Goal: Task Accomplishment & Management: Manage account settings

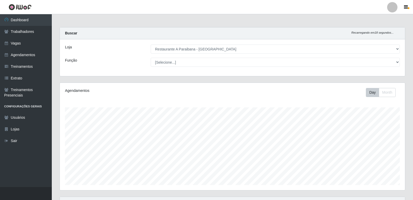
select select "342"
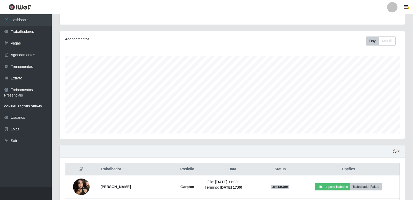
scroll to position [108, 345]
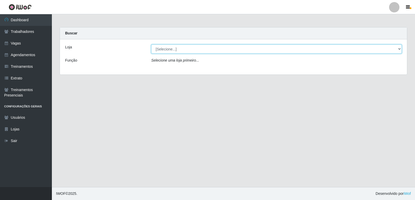
click at [166, 52] on select "[Selecione...] Restaurante A Paraibana - Mangabeira" at bounding box center [276, 49] width 250 height 9
select select "342"
click at [151, 45] on select "[Selecione...] Restaurante A Paraibana - Mangabeira" at bounding box center [276, 49] width 250 height 9
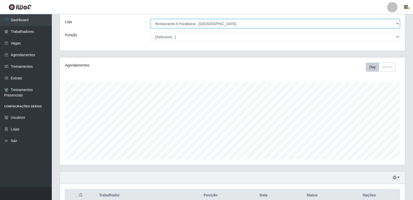
scroll to position [26, 0]
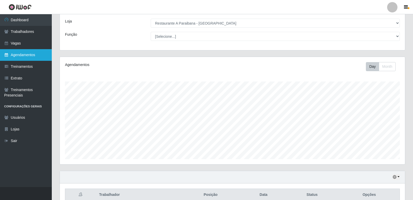
click at [30, 57] on link "Agendamentos" at bounding box center [26, 55] width 52 height 12
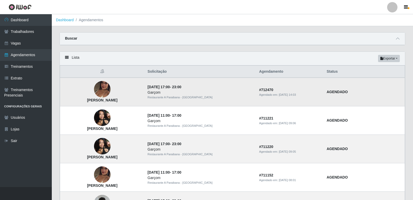
click at [111, 90] on img at bounding box center [102, 90] width 17 height 30
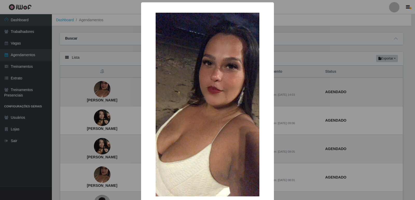
click at [115, 90] on div "× Elaine Felipe da Silva OK Cancel" at bounding box center [207, 100] width 415 height 200
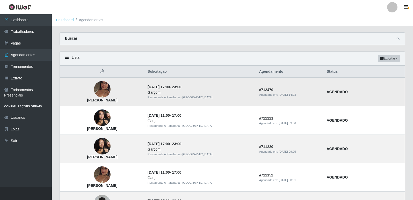
click at [111, 89] on img at bounding box center [102, 90] width 17 height 30
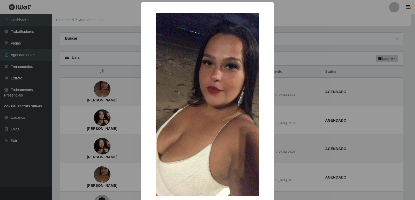
click at [113, 89] on div "× Elaine Felipe da Silva OK Cancel" at bounding box center [207, 100] width 415 height 200
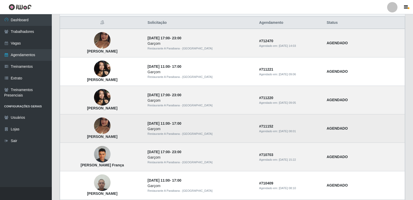
scroll to position [52, 0]
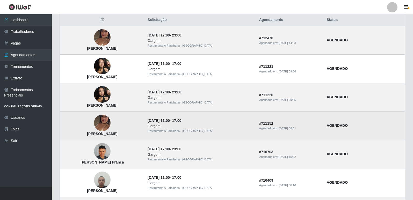
click at [111, 125] on img at bounding box center [102, 124] width 17 height 30
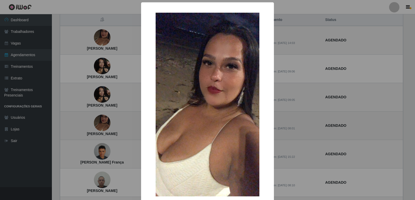
click at [115, 125] on div "× Elaine Felipe da Silva OK Cancel" at bounding box center [207, 100] width 415 height 200
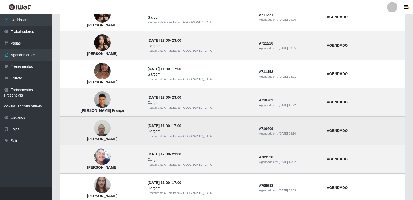
scroll to position [130, 0]
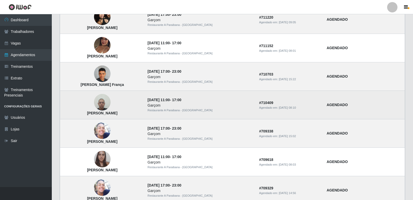
click at [109, 106] on img at bounding box center [102, 102] width 17 height 22
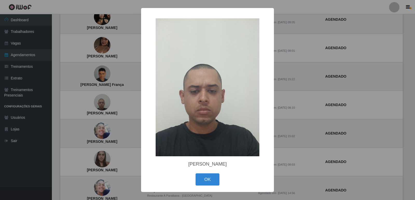
click at [110, 106] on div "× Gustavo Felipe Pinho Souza OK Cancel" at bounding box center [207, 100] width 415 height 200
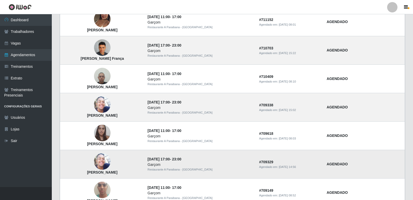
scroll to position [155, 0]
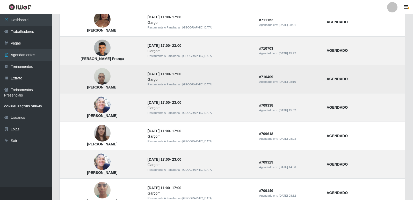
click at [111, 77] on img at bounding box center [102, 77] width 17 height 22
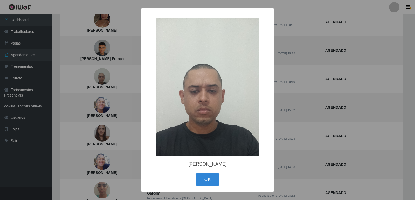
click at [108, 80] on div "× Gustavo Felipe Pinho Souza OK Cancel" at bounding box center [207, 100] width 415 height 200
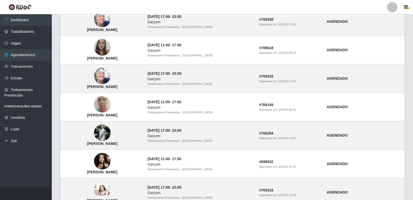
scroll to position [259, 0]
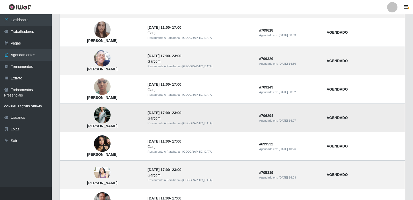
click at [111, 115] on img at bounding box center [102, 115] width 17 height 25
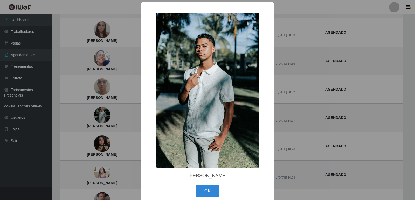
click at [112, 115] on div "× Carlos Eduardo Lucena dos Santos OK Cancel" at bounding box center [207, 100] width 415 height 200
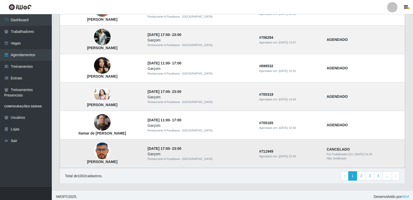
scroll to position [341, 0]
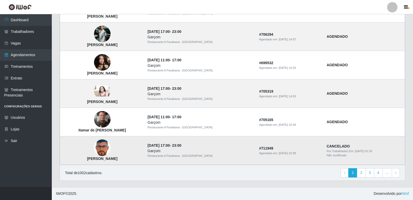
click at [111, 152] on img at bounding box center [102, 148] width 17 height 22
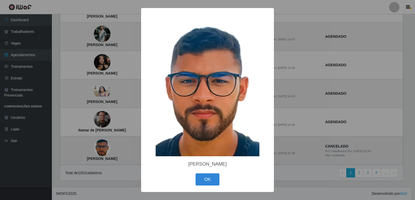
click at [113, 152] on div "× Cledson Nascimento Souza OK Cancel" at bounding box center [207, 100] width 415 height 200
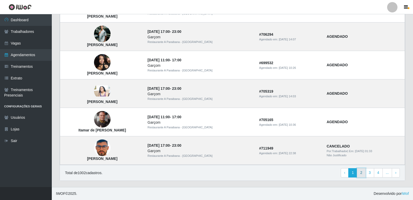
click at [364, 174] on link "2" at bounding box center [361, 172] width 9 height 9
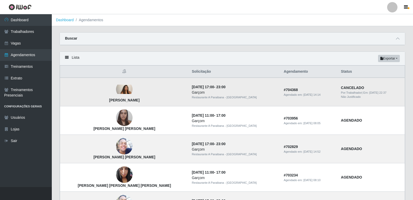
click at [116, 90] on img at bounding box center [124, 89] width 17 height 9
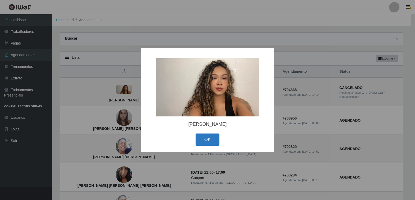
click at [210, 141] on button "OK" at bounding box center [207, 140] width 24 height 12
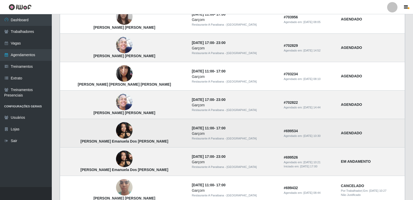
scroll to position [104, 0]
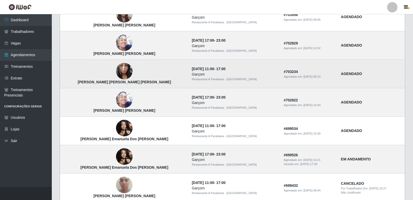
click at [112, 80] on strong "[PERSON_NAME] [PERSON_NAME] [PERSON_NAME]" at bounding box center [124, 82] width 93 height 4
click at [116, 77] on img at bounding box center [124, 71] width 17 height 22
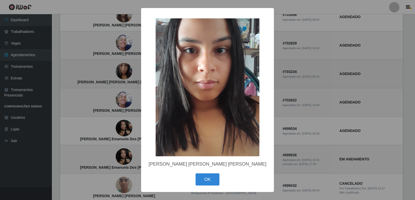
click at [112, 77] on div "× [PERSON_NAME] [PERSON_NAME] [PERSON_NAME] OK Cancel" at bounding box center [207, 100] width 415 height 200
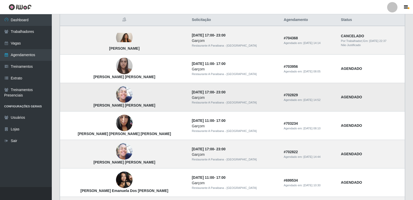
scroll to position [26, 0]
